Goal: Information Seeking & Learning: Learn about a topic

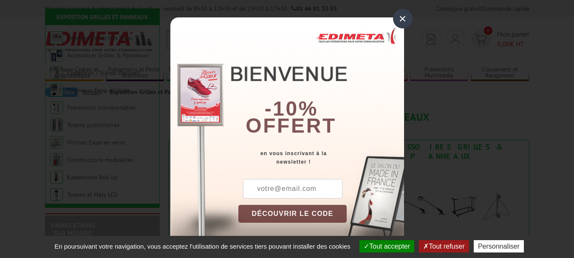
scroll to position [127, 0]
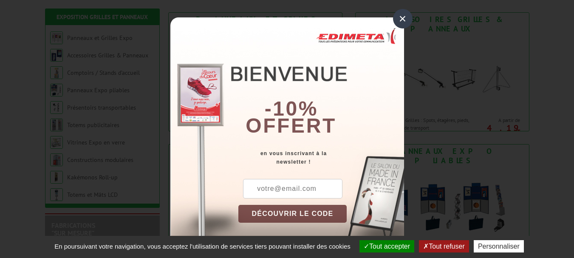
click at [402, 17] on div "×" at bounding box center [403, 19] width 20 height 20
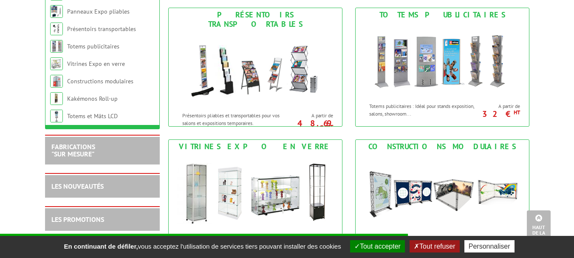
scroll to position [467, 0]
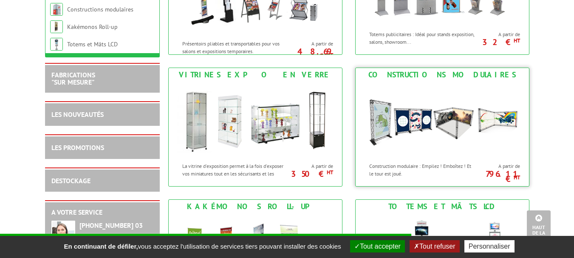
click at [415, 115] on img at bounding box center [442, 120] width 157 height 76
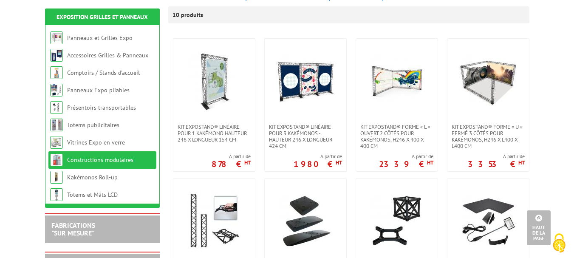
scroll to position [127, 0]
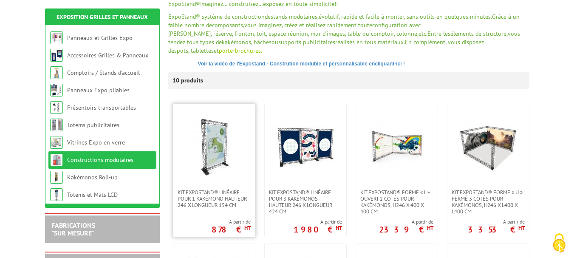
click at [231, 143] on img at bounding box center [213, 146] width 59 height 59
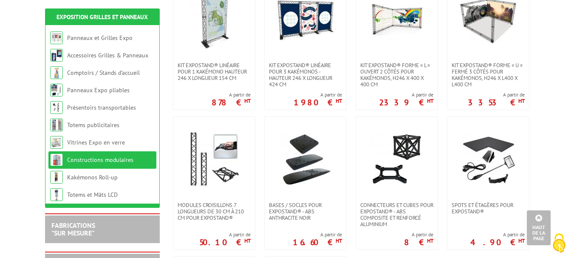
scroll to position [170, 0]
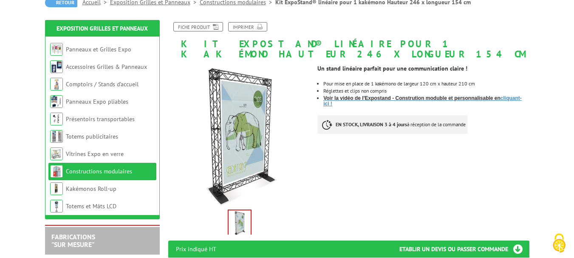
scroll to position [170, 0]
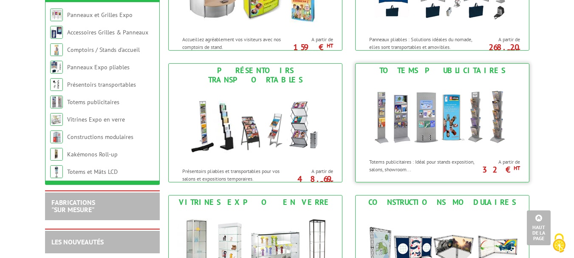
scroll to position [170, 0]
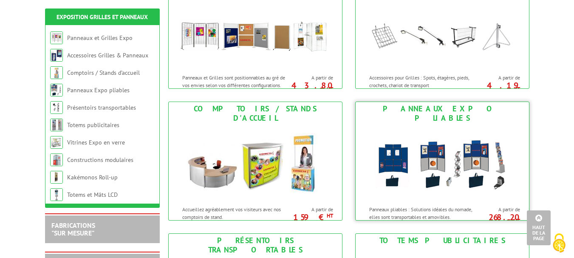
click at [418, 143] on img at bounding box center [442, 163] width 157 height 76
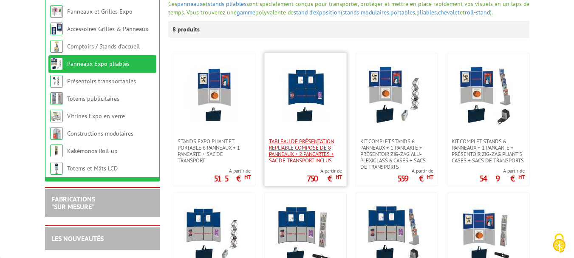
scroll to position [127, 0]
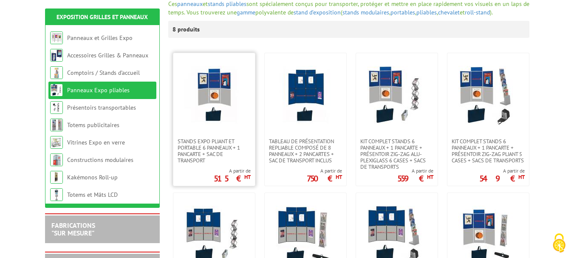
click at [224, 93] on img at bounding box center [213, 95] width 59 height 59
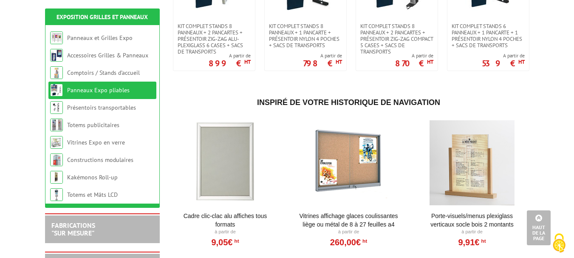
scroll to position [85, 0]
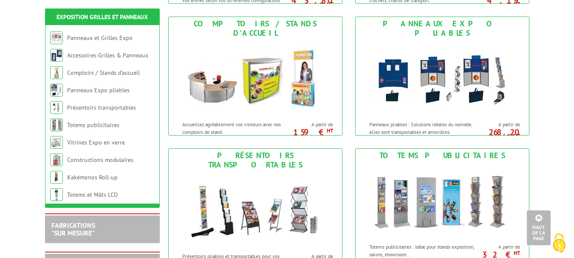
scroll to position [85, 0]
